Goal: Information Seeking & Learning: Learn about a topic

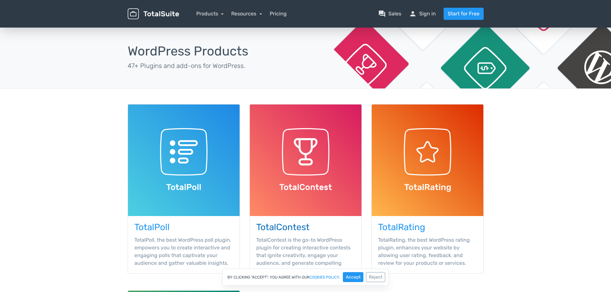
click at [315, 170] on img at bounding box center [306, 161] width 112 height 112
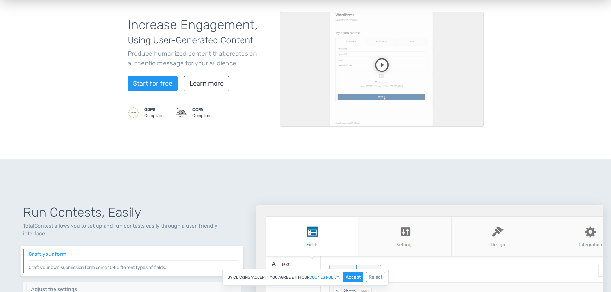
scroll to position [150, 0]
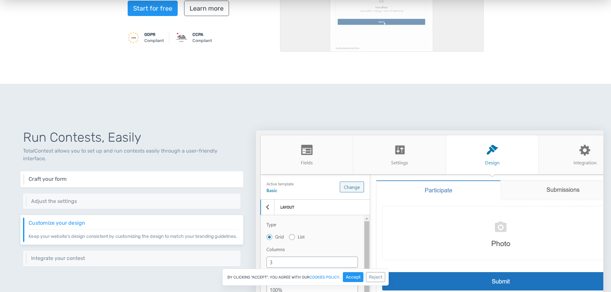
click at [144, 177] on h6 "Craft your form" at bounding box center [134, 180] width 210 height 6
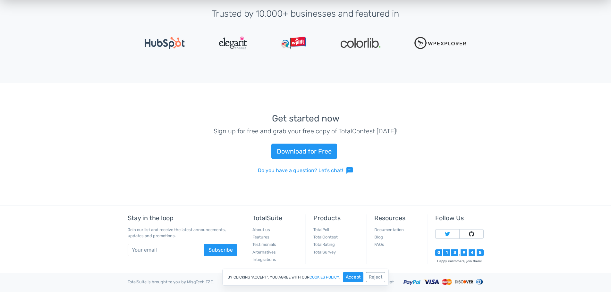
scroll to position [1415, 0]
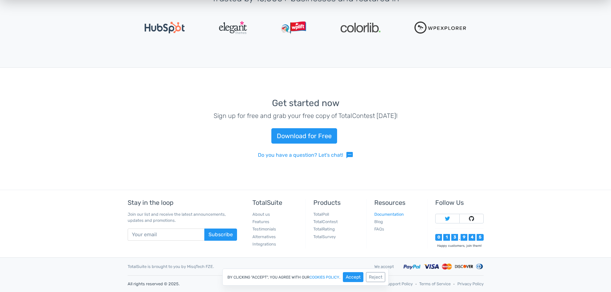
click at [395, 213] on link "Documentation" at bounding box center [390, 214] width 30 height 5
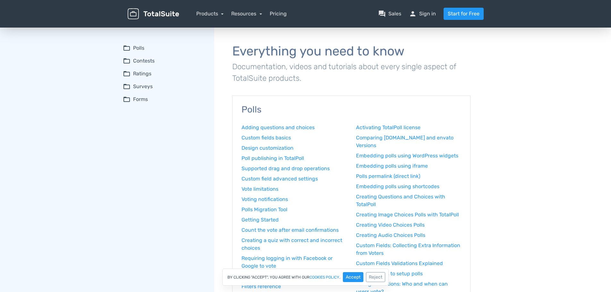
click at [148, 60] on summary "folder_open Contests" at bounding box center [164, 61] width 82 height 8
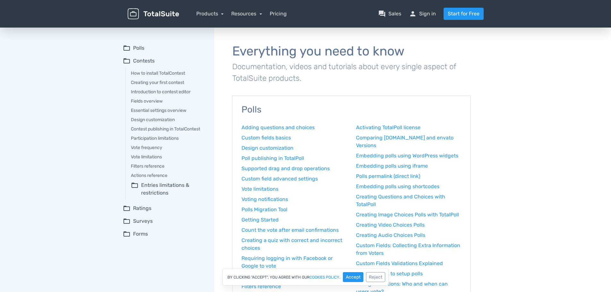
click at [146, 59] on summary "folder_open Contests" at bounding box center [164, 61] width 82 height 8
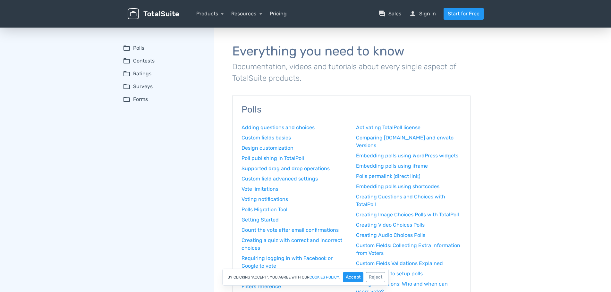
click at [142, 62] on summary "folder_open Contests" at bounding box center [164, 61] width 82 height 8
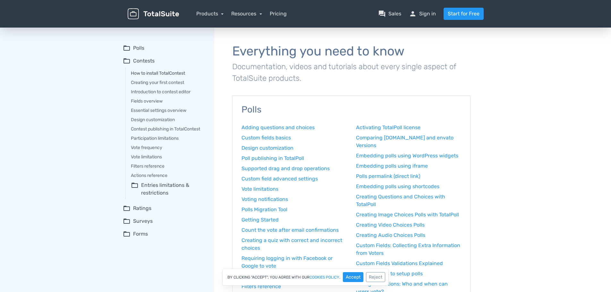
click at [158, 72] on link "How to install TotalContest" at bounding box center [168, 73] width 74 height 7
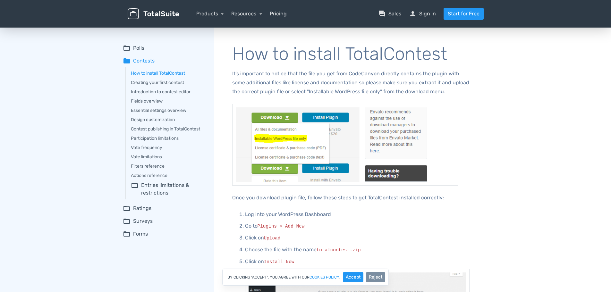
click at [375, 277] on button "Reject" at bounding box center [375, 277] width 19 height 10
click at [158, 83] on link "Creating your first contest" at bounding box center [168, 82] width 74 height 7
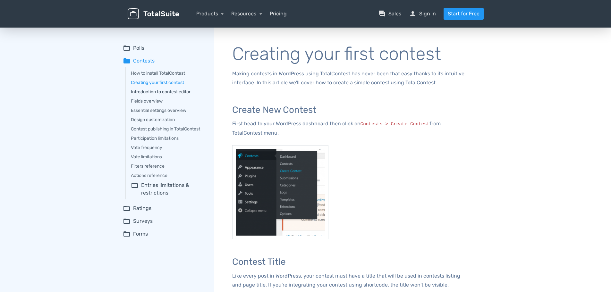
click at [177, 91] on link "Introduction to contest editor" at bounding box center [168, 92] width 74 height 7
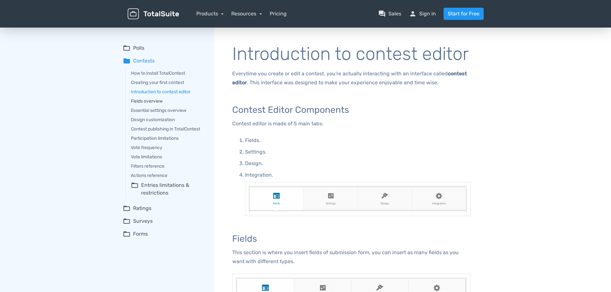
click at [141, 101] on link "Fields overview" at bounding box center [168, 101] width 74 height 7
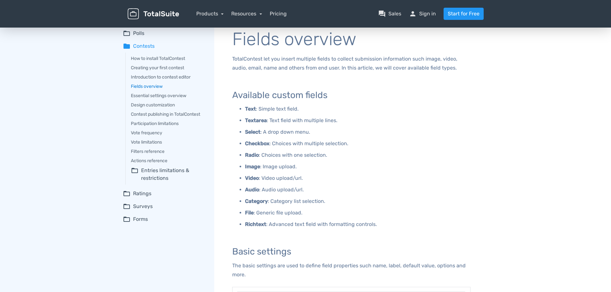
scroll to position [10, 0]
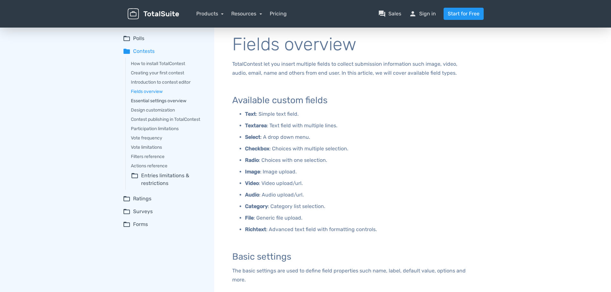
click at [154, 101] on link "Essential settings overview" at bounding box center [168, 101] width 74 height 7
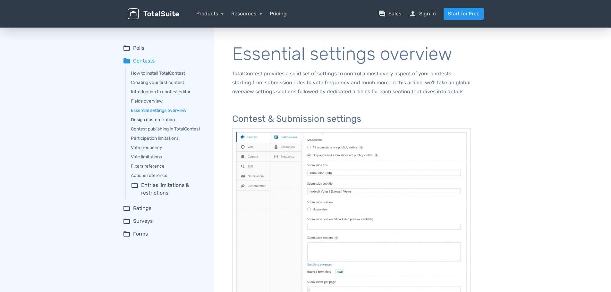
click at [151, 119] on link "Design customization" at bounding box center [168, 119] width 74 height 7
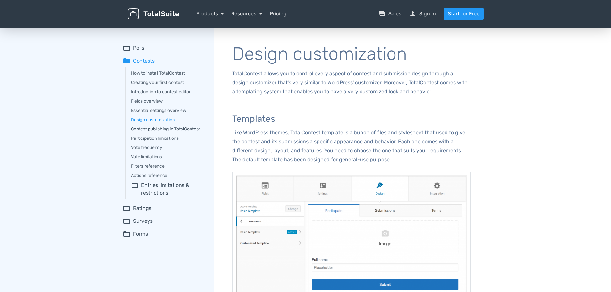
click at [148, 129] on link "Contest publishing in TotalContest" at bounding box center [168, 129] width 74 height 7
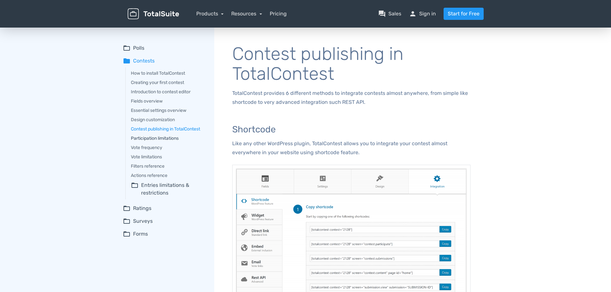
click at [167, 139] on link "Participation limitations" at bounding box center [168, 138] width 74 height 7
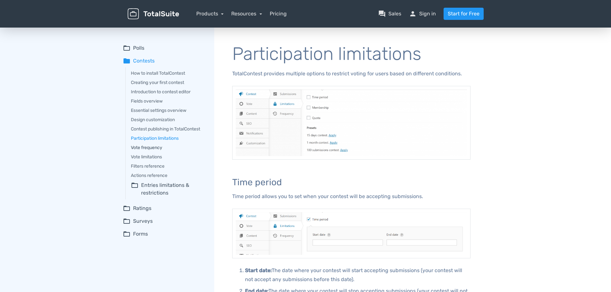
click at [145, 149] on link "Vote frequency" at bounding box center [168, 147] width 74 height 7
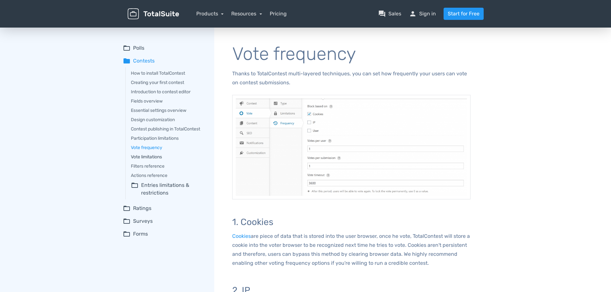
click at [151, 158] on link "Vote limitations" at bounding box center [168, 157] width 74 height 7
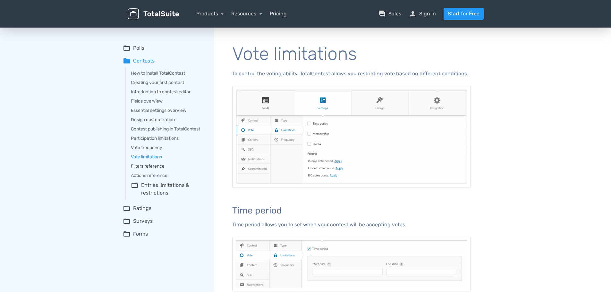
click at [156, 166] on link "Filters reference" at bounding box center [168, 166] width 74 height 7
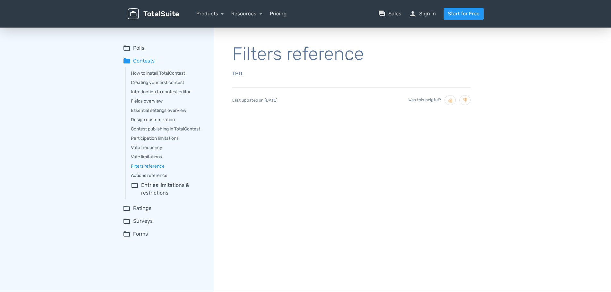
click at [153, 174] on link "Actions reference" at bounding box center [168, 175] width 74 height 7
click at [157, 190] on summary "folder_open Entries limitations & restrictions" at bounding box center [168, 189] width 74 height 15
click at [157, 185] on summary "folder_open Entries limitations & restrictions" at bounding box center [168, 189] width 74 height 15
click at [151, 192] on summary "folder_open Entries limitations & restrictions" at bounding box center [168, 189] width 74 height 15
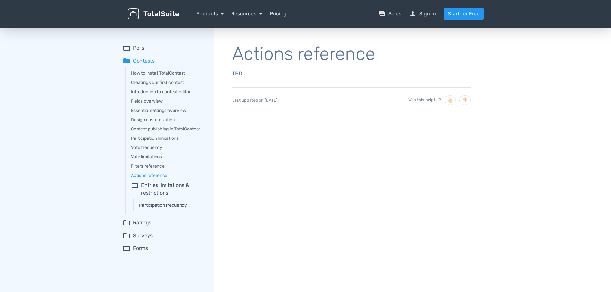
click at [162, 207] on link "Participation frequency" at bounding box center [172, 205] width 66 height 7
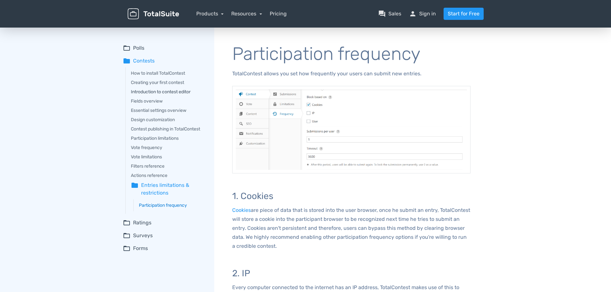
click at [165, 91] on link "Introduction to contest editor" at bounding box center [168, 92] width 74 height 7
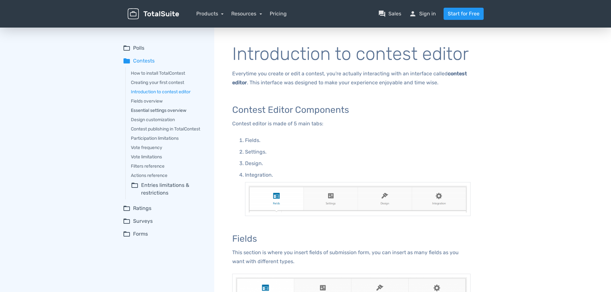
click at [148, 110] on link "Essential settings overview" at bounding box center [168, 110] width 74 height 7
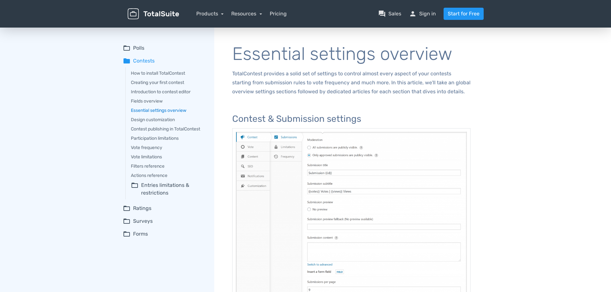
click at [135, 13] on img at bounding box center [153, 13] width 51 height 11
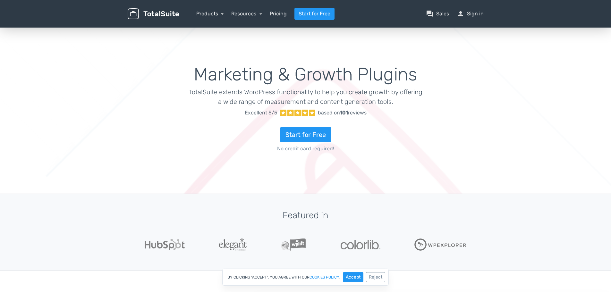
click at [214, 14] on link "Products" at bounding box center [210, 14] width 28 height 6
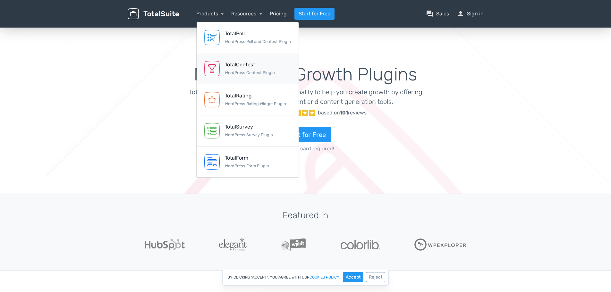
click at [240, 69] on div "TotalContest WordPress Contest Plugin" at bounding box center [250, 68] width 50 height 15
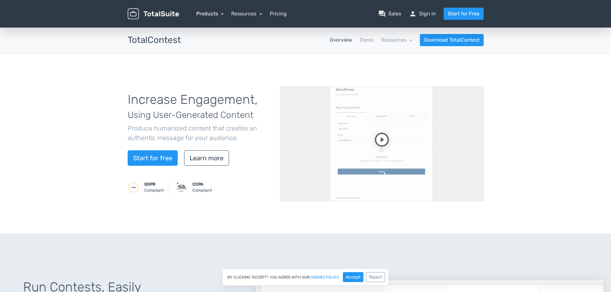
click at [206, 14] on link "Products" at bounding box center [210, 14] width 28 height 6
